Goal: Information Seeking & Learning: Find specific fact

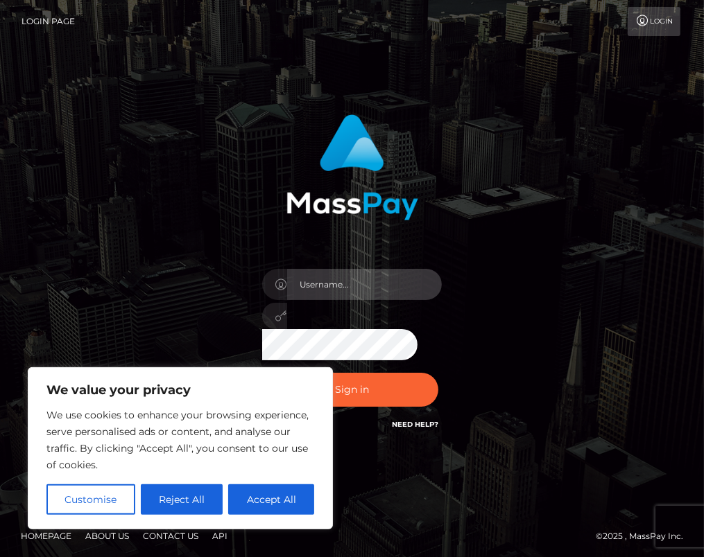
click at [334, 290] on input "text" at bounding box center [364, 284] width 155 height 31
type input "grace.rush"
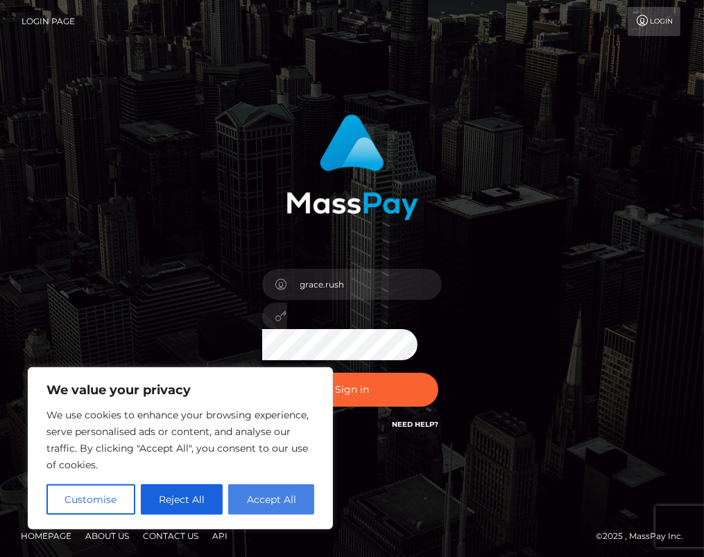
click at [277, 501] on button "Accept All" at bounding box center [271, 500] width 86 height 31
checkbox input "true"
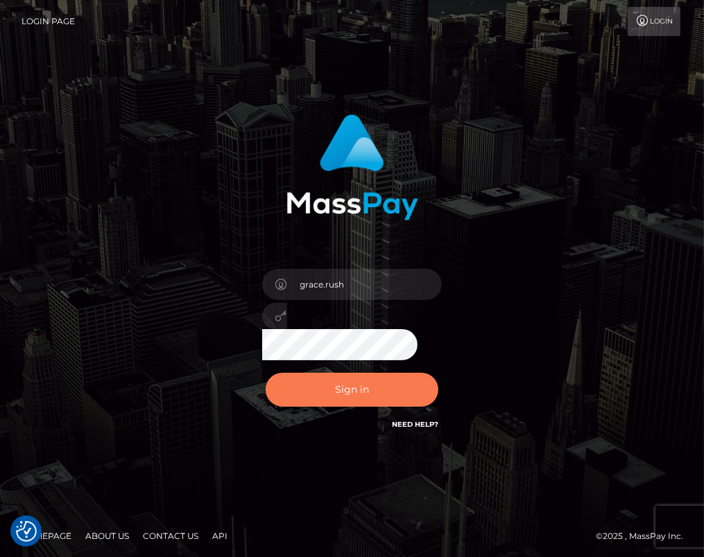
click at [363, 385] on button "Sign in" at bounding box center [352, 390] width 173 height 34
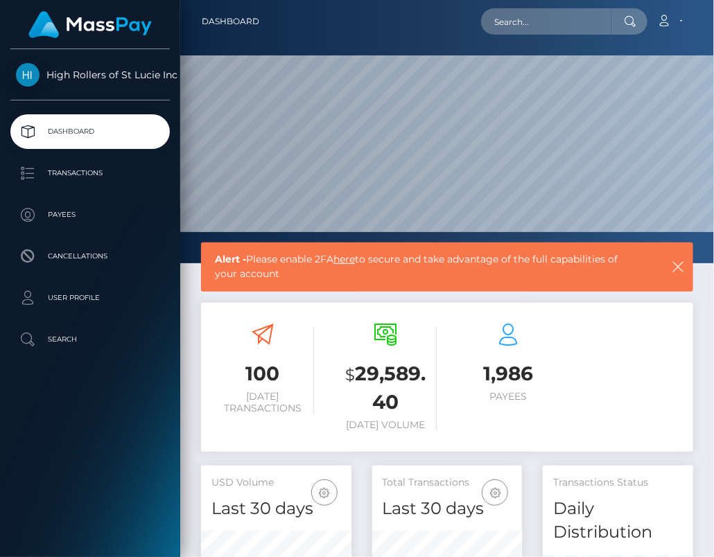
scroll to position [269, 150]
click at [105, 171] on p "Transactions" at bounding box center [90, 173] width 148 height 21
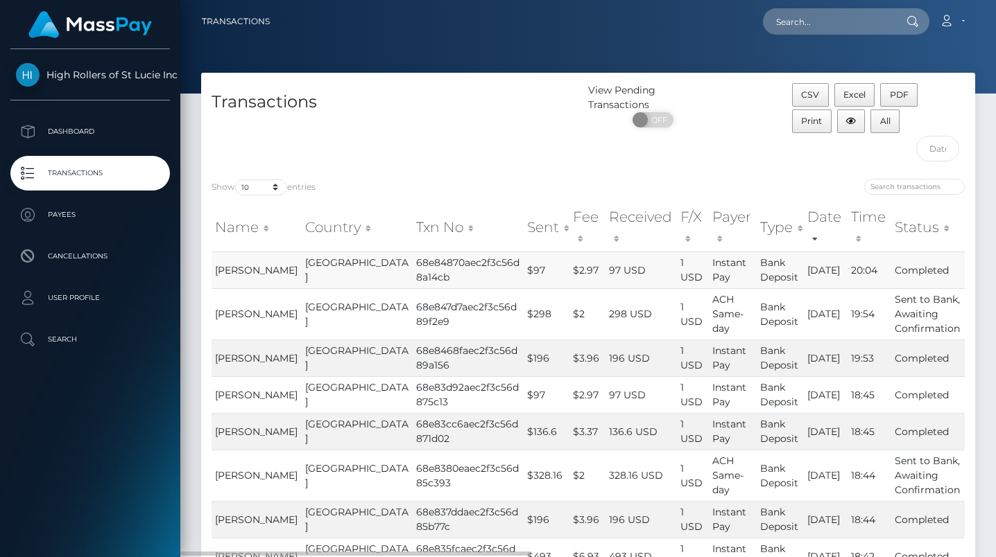
click at [893, 252] on td "Completed" at bounding box center [927, 270] width 73 height 37
click at [347, 288] on td "[GEOGRAPHIC_DATA]" at bounding box center [357, 313] width 111 height 51
click at [413, 259] on td "68e84870aec2f3c56d8a14cb" at bounding box center [468, 270] width 111 height 37
click at [302, 343] on td "[GEOGRAPHIC_DATA]" at bounding box center [357, 358] width 111 height 37
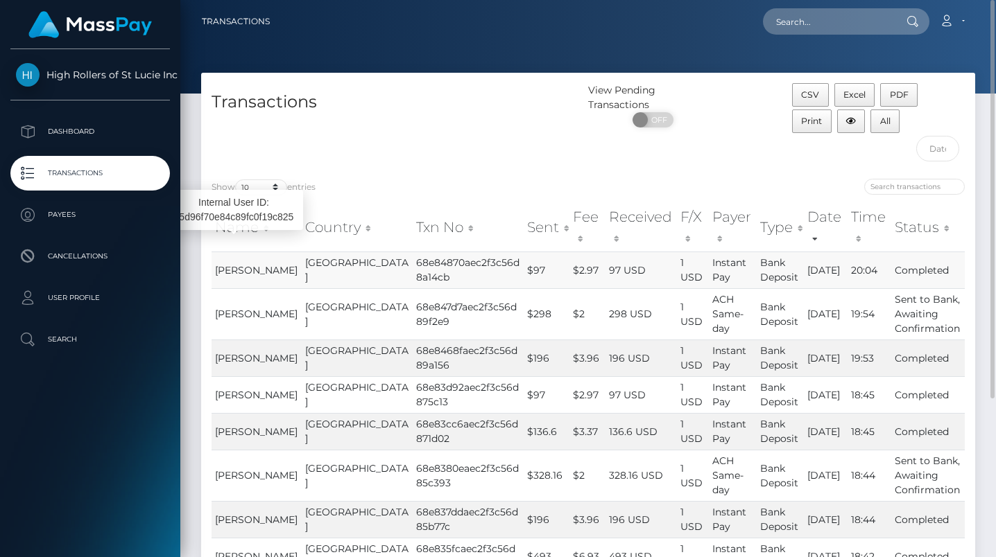
click at [238, 264] on span "Gayalea Risley" at bounding box center [256, 270] width 83 height 12
click at [236, 264] on span "Gayalea Risley" at bounding box center [256, 270] width 83 height 12
drag, startPoint x: 215, startPoint y: 238, endPoint x: 259, endPoint y: 263, distance: 50.3
click at [259, 263] on td "Gayalea Risley" at bounding box center [256, 270] width 90 height 37
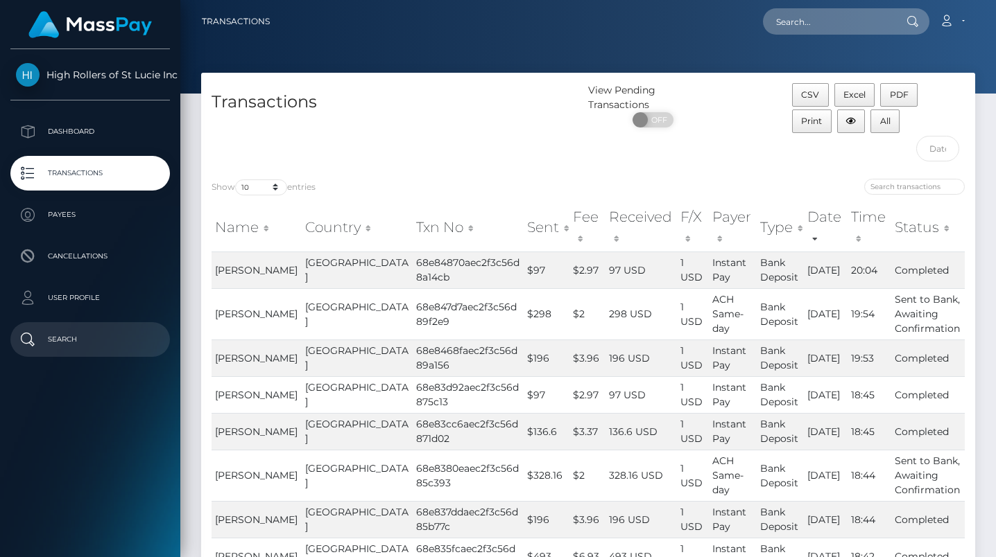
copy span "Gayalea Risley"
click at [92, 327] on link "Search" at bounding box center [89, 339] width 159 height 35
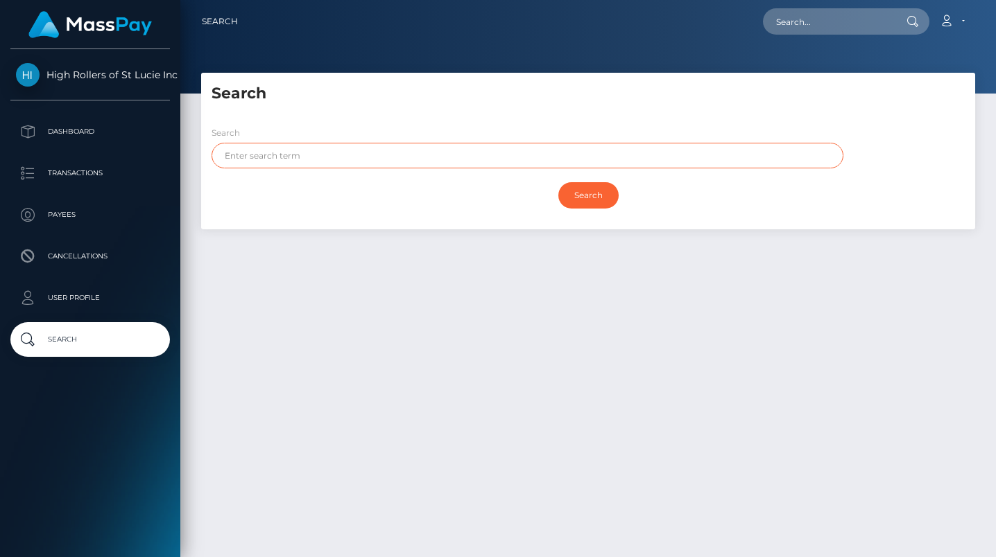
click at [261, 162] on input "text" at bounding box center [527, 156] width 632 height 26
paste input "[PERSON_NAME]"
type input "[PERSON_NAME]"
click at [360, 113] on div "Search Search [PERSON_NAME] Search Payouts - Payee Name Payees -" at bounding box center [588, 151] width 774 height 157
click at [548, 217] on div "Search" at bounding box center [588, 198] width 774 height 47
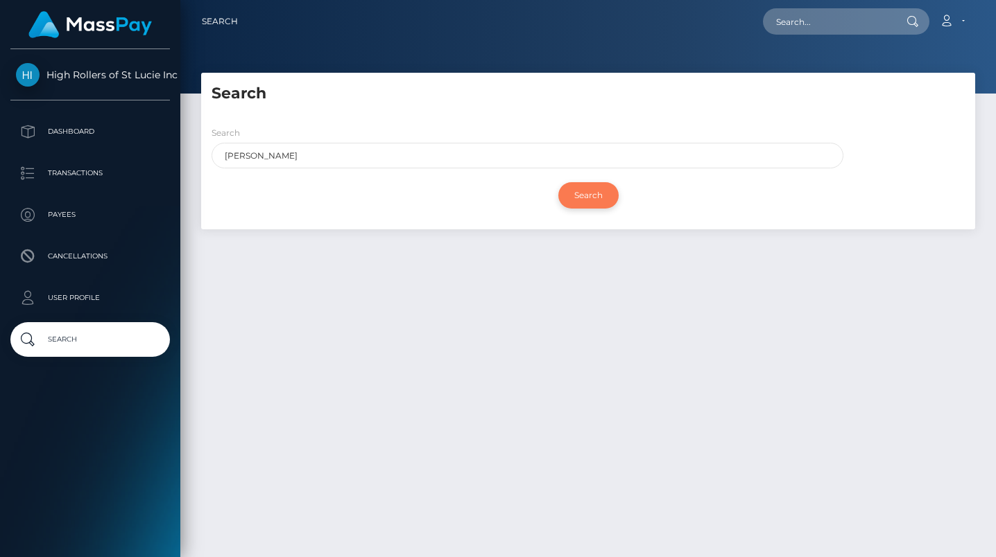
click at [582, 200] on input "Search" at bounding box center [588, 195] width 60 height 26
click at [507, 120] on div "Search [PERSON_NAME] Search" at bounding box center [588, 172] width 774 height 114
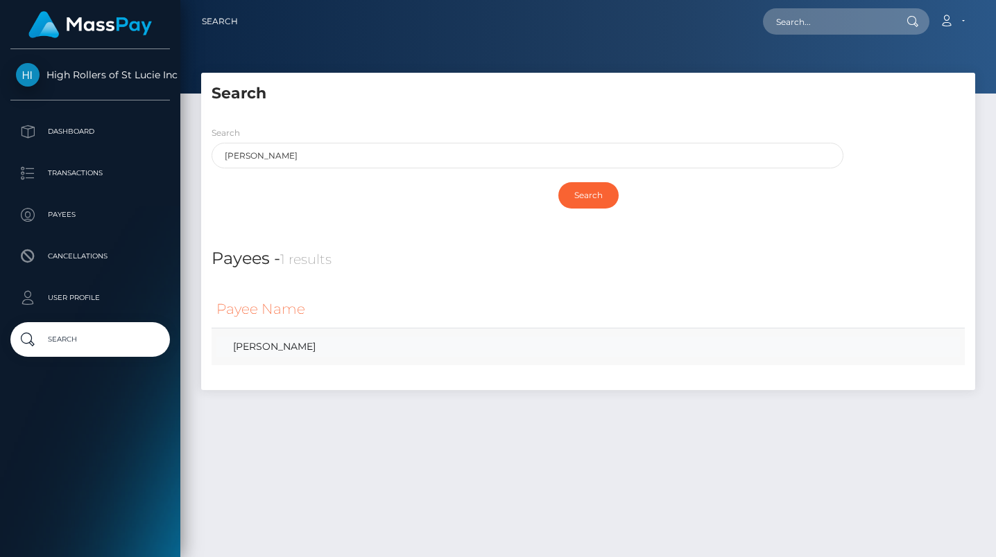
click at [270, 352] on link "Gayalea Risley" at bounding box center [587, 347] width 743 height 20
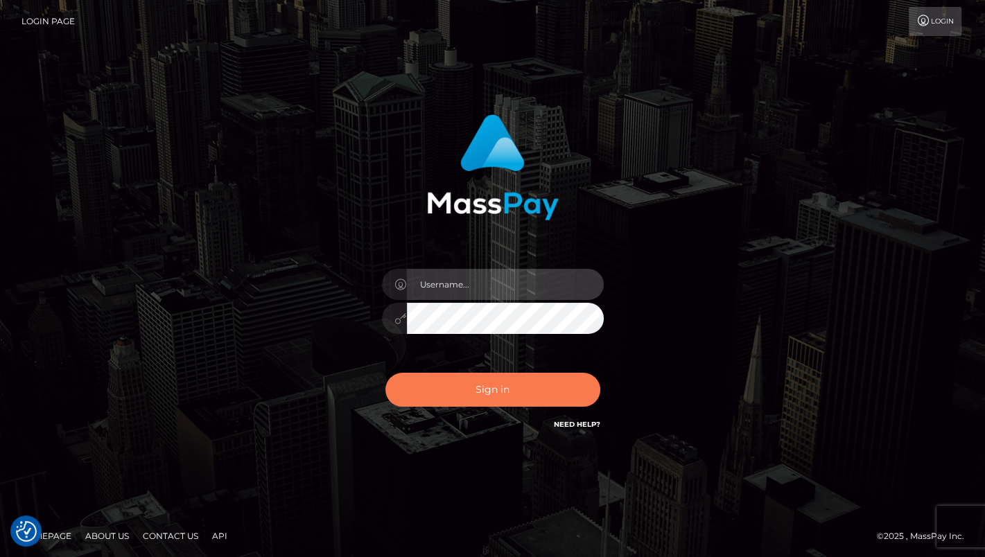
type input "grace.rush"
click at [467, 388] on button "Sign in" at bounding box center [492, 390] width 215 height 34
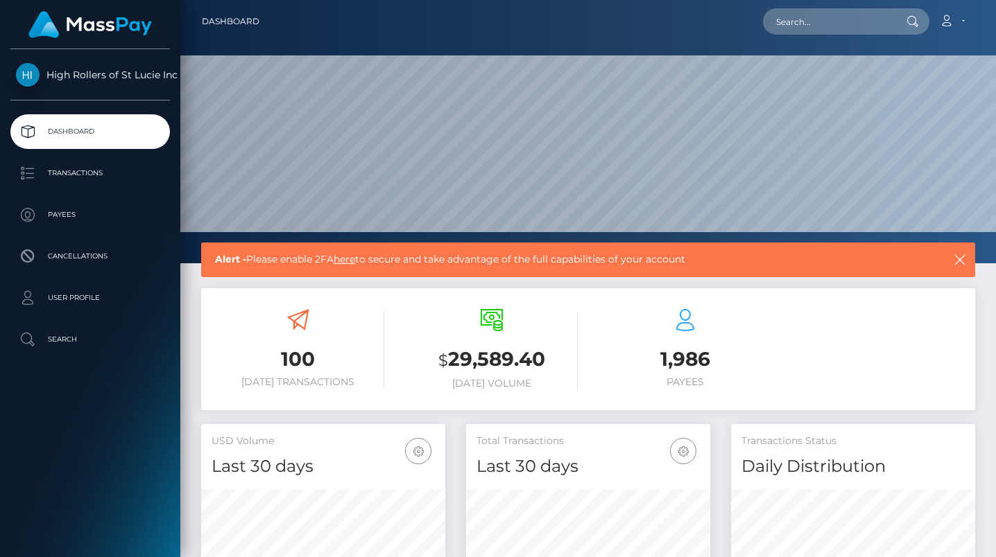
scroll to position [245, 244]
click at [109, 136] on p "Dashboard" at bounding box center [90, 131] width 148 height 21
click at [105, 168] on p "Transactions" at bounding box center [90, 173] width 148 height 21
